Goal: Task Accomplishment & Management: Complete application form

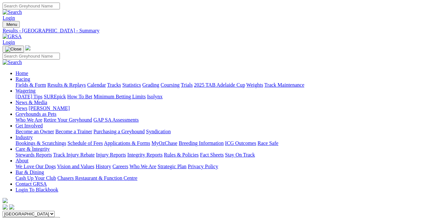
click at [106, 82] on link "Calendar" at bounding box center [96, 85] width 19 height 6
click at [59, 140] on link "Bookings & Scratchings" at bounding box center [41, 143] width 50 height 6
